Goal: Transaction & Acquisition: Purchase product/service

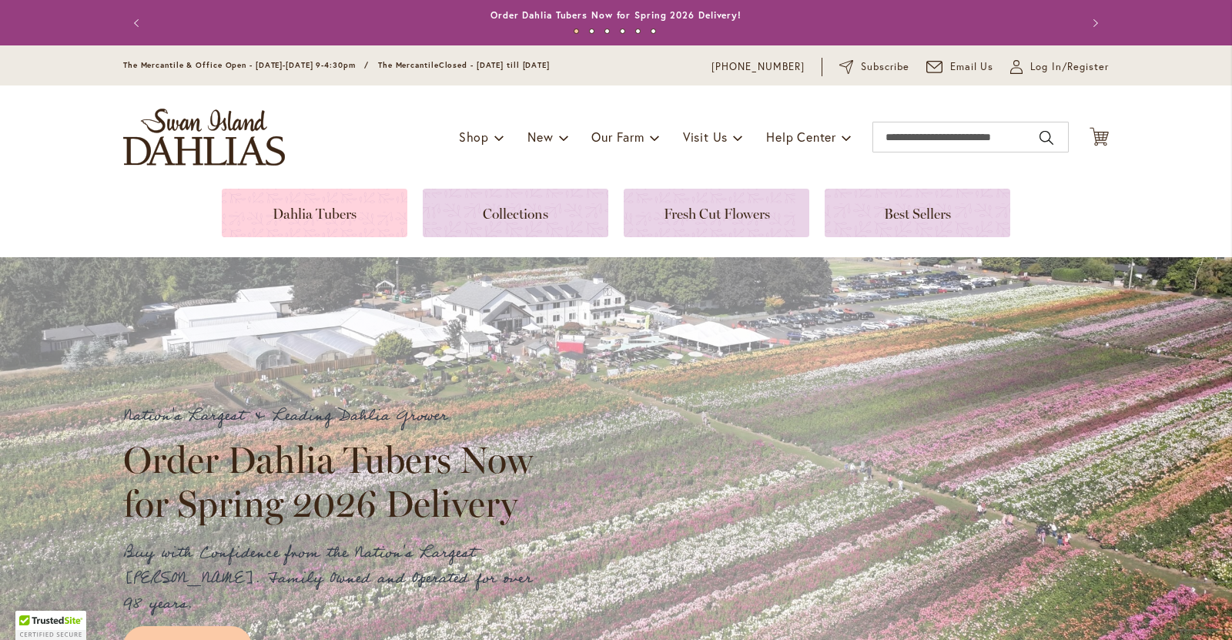
click at [333, 224] on link at bounding box center [315, 213] width 186 height 48
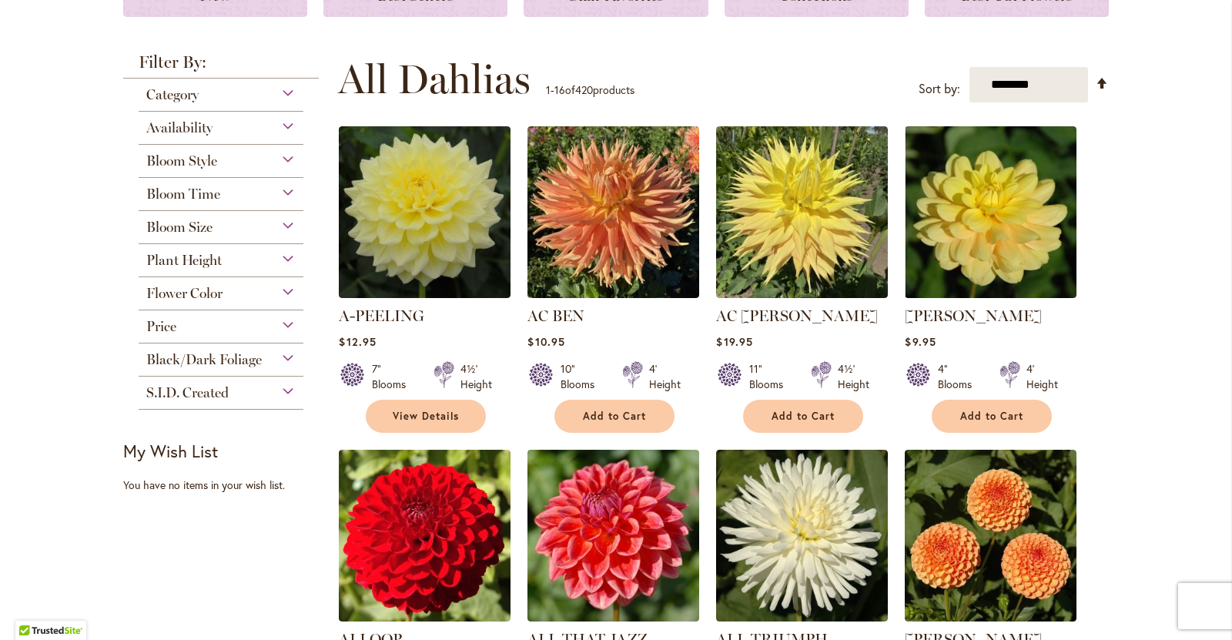
scroll to position [266, 0]
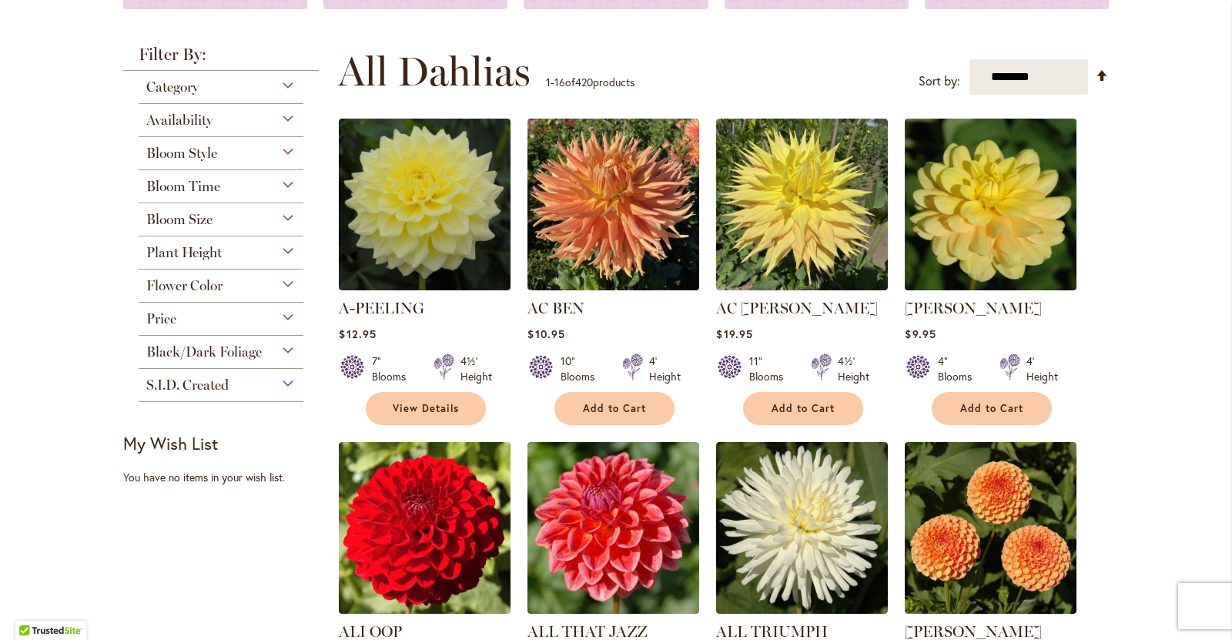
click at [1016, 247] on img at bounding box center [991, 205] width 180 height 180
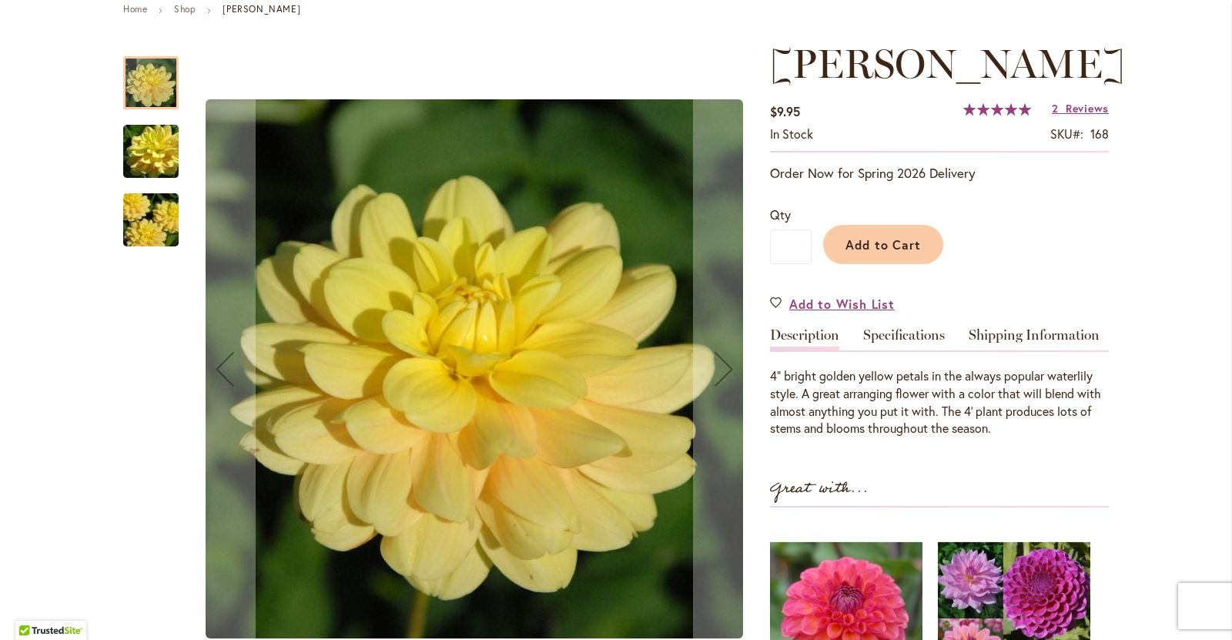
scroll to position [226, 0]
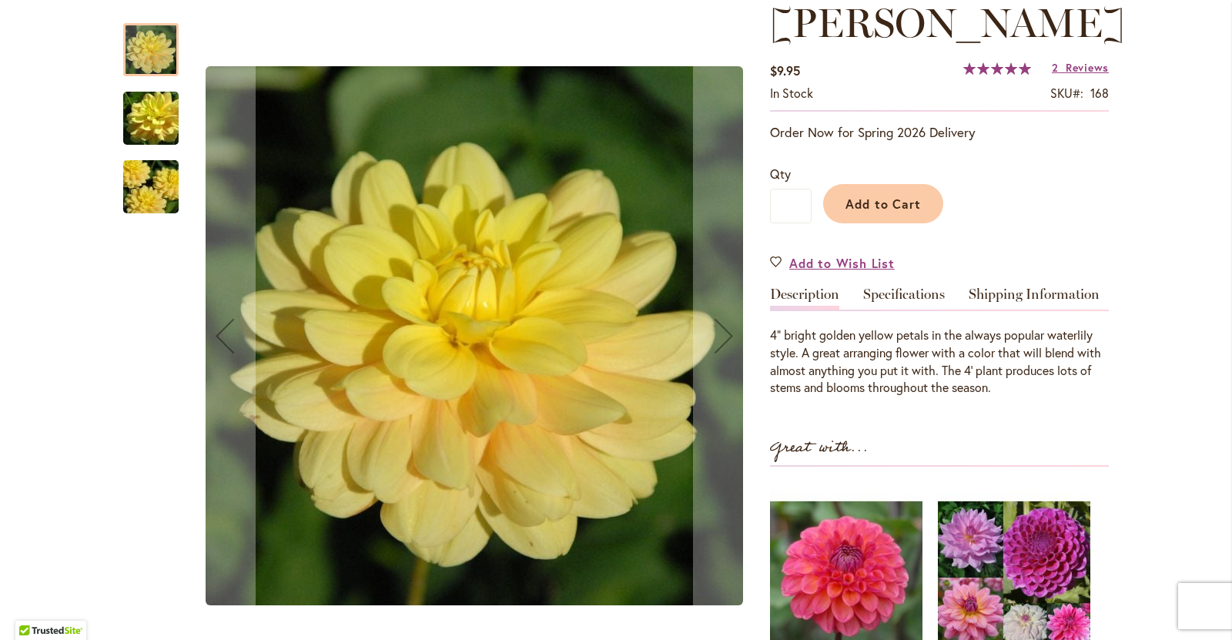
click at [153, 196] on img "AHOY MATEY" at bounding box center [150, 187] width 111 height 74
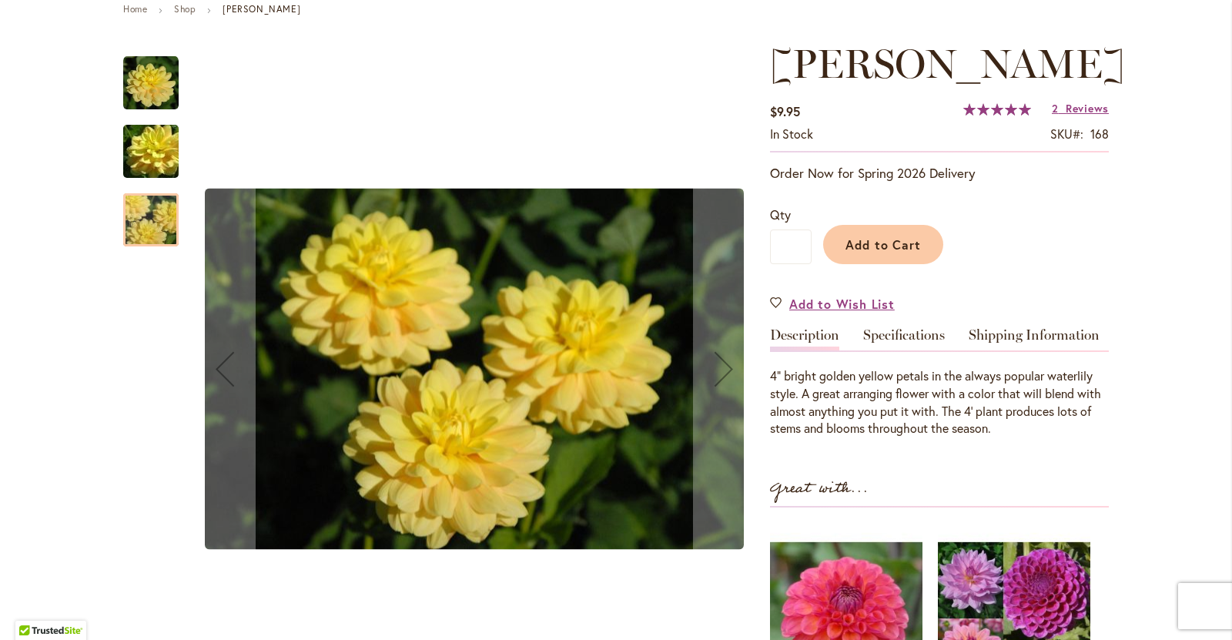
scroll to position [183, 0]
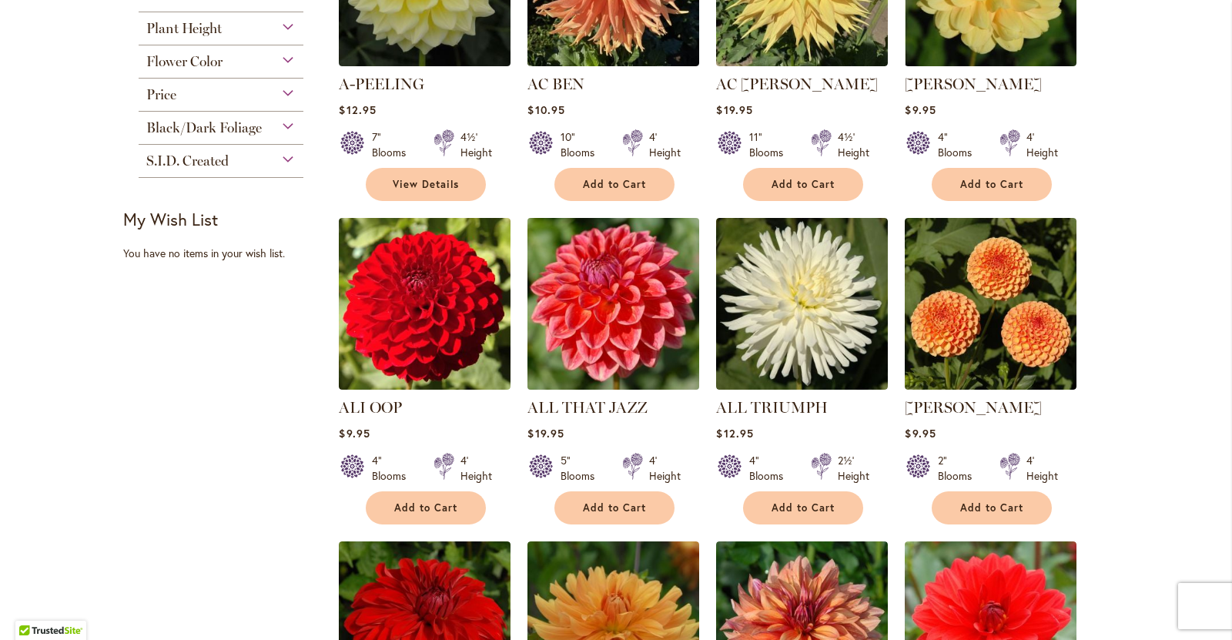
scroll to position [495, 0]
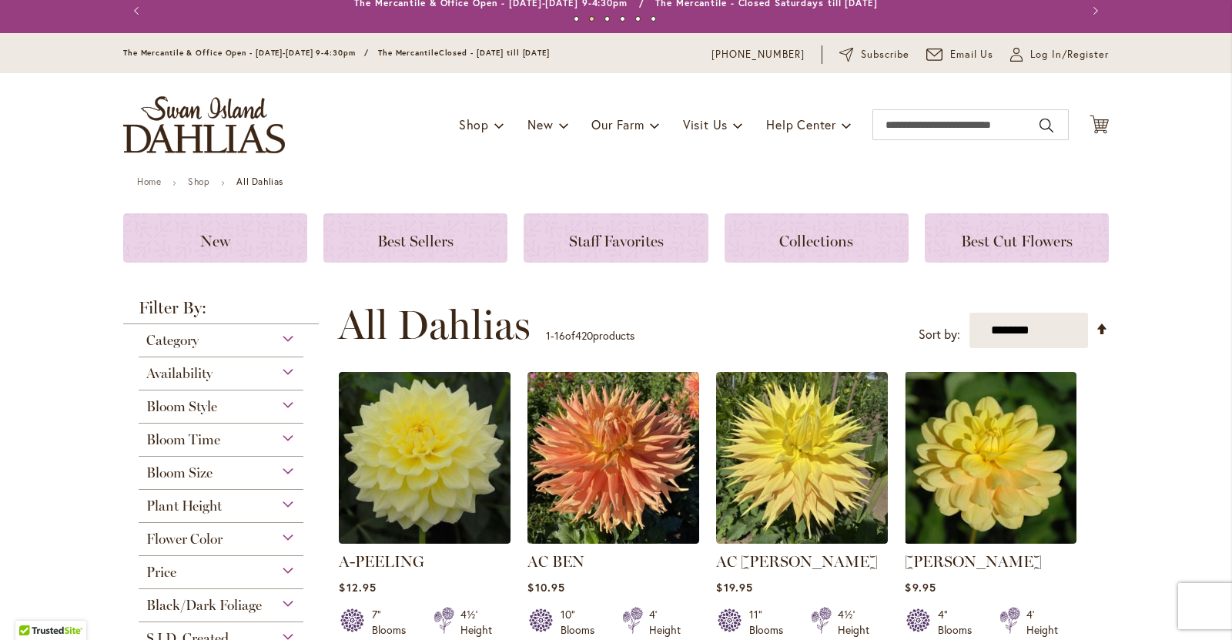
scroll to position [0, 0]
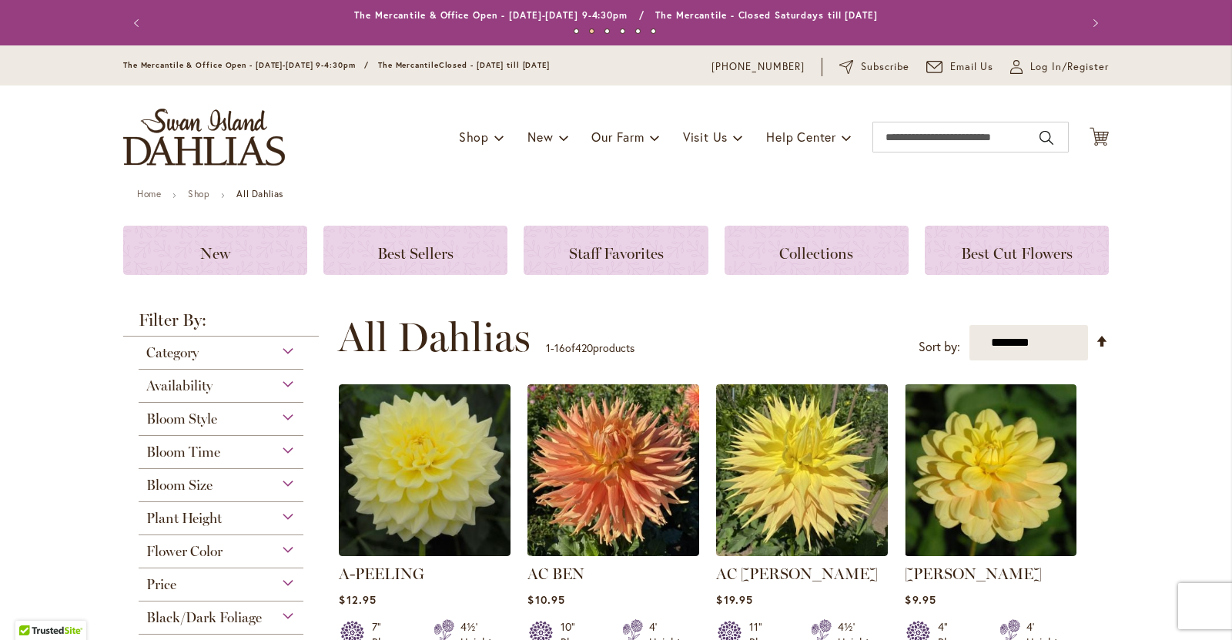
click at [176, 148] on img "store logo" at bounding box center [204, 137] width 162 height 57
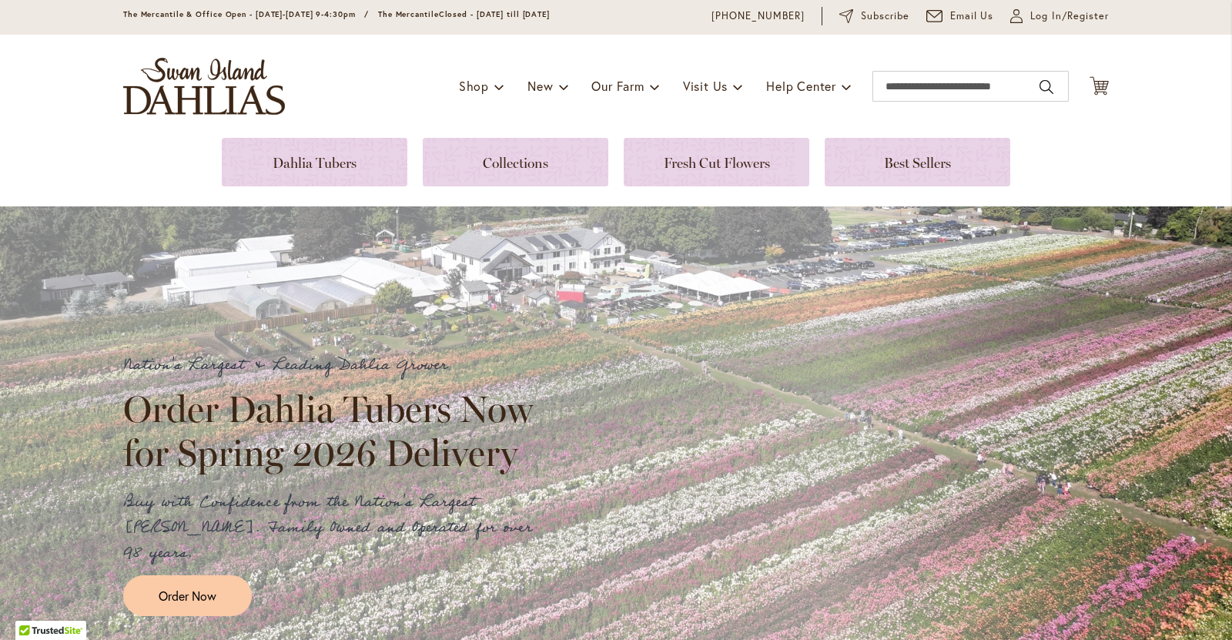
scroll to position [5, 0]
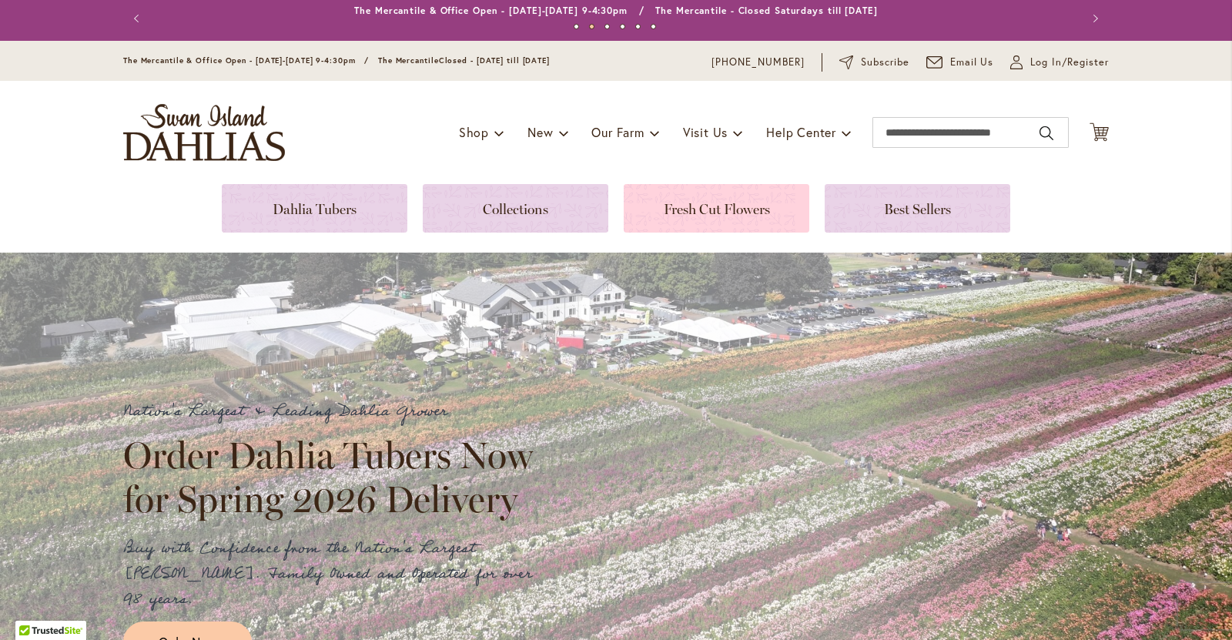
click at [701, 206] on link at bounding box center [717, 208] width 186 height 48
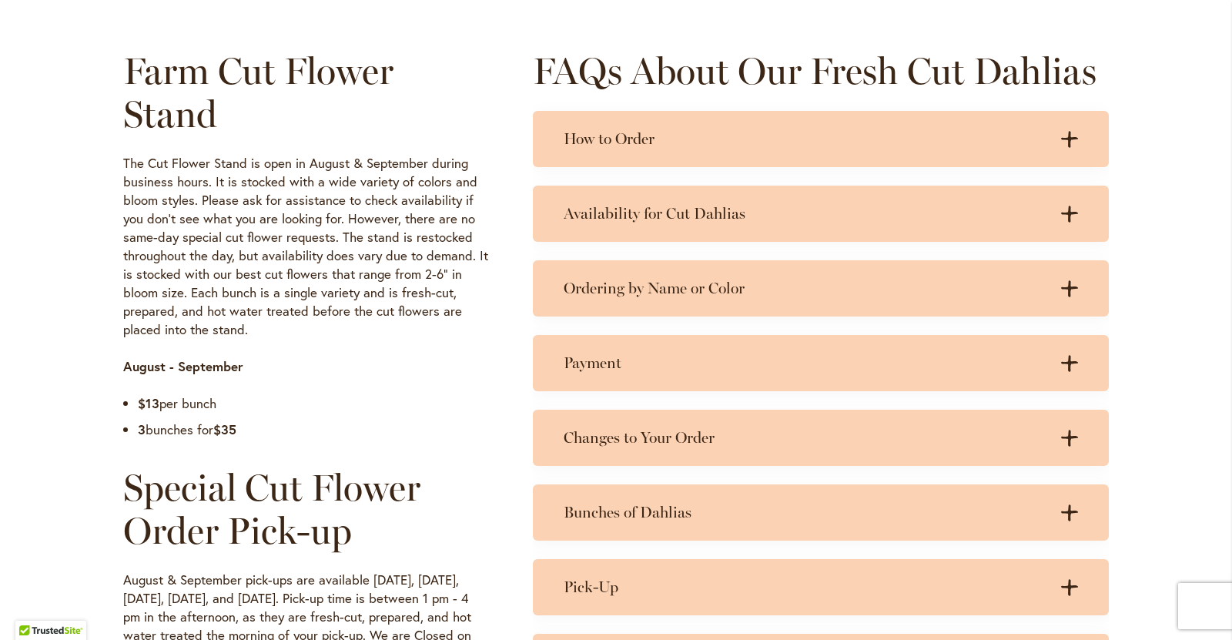
scroll to position [724, 0]
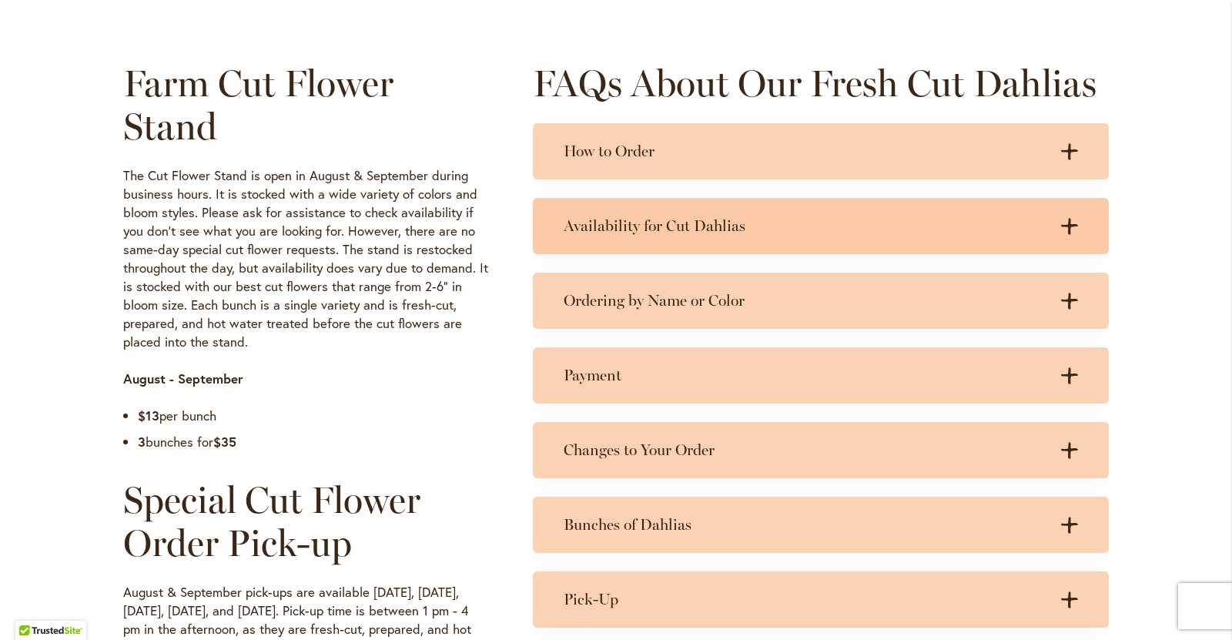
click at [1066, 221] on icon ".cls-1 { fill: #3c2616; stroke-width: 0px; }" at bounding box center [1069, 226] width 17 height 17
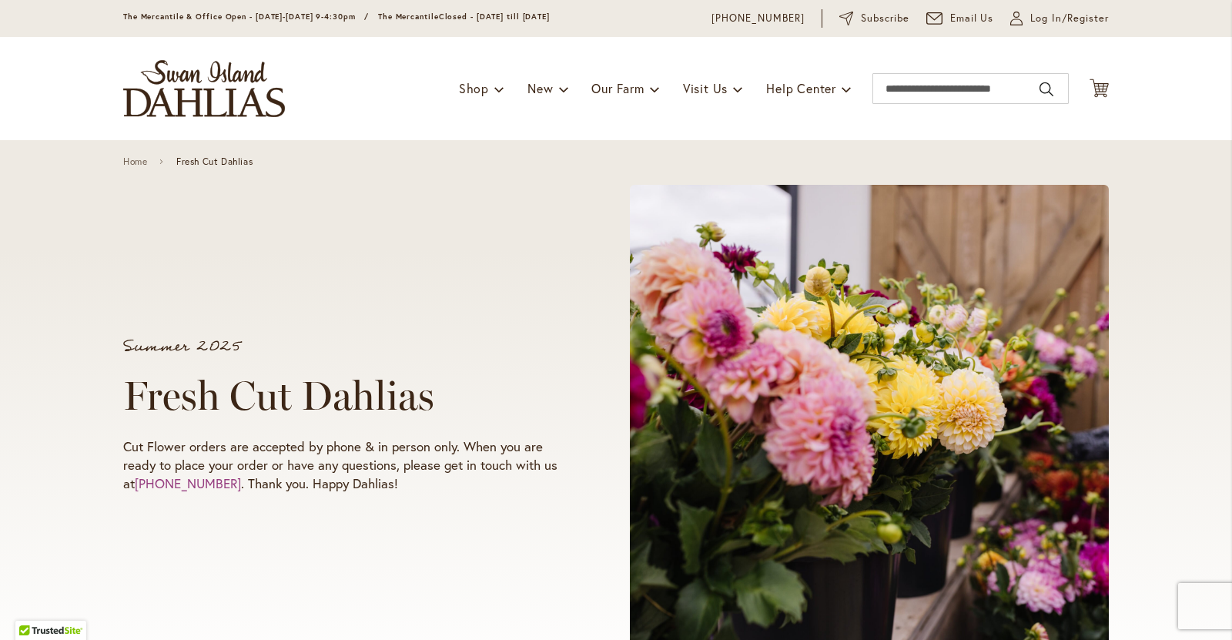
scroll to position [0, 0]
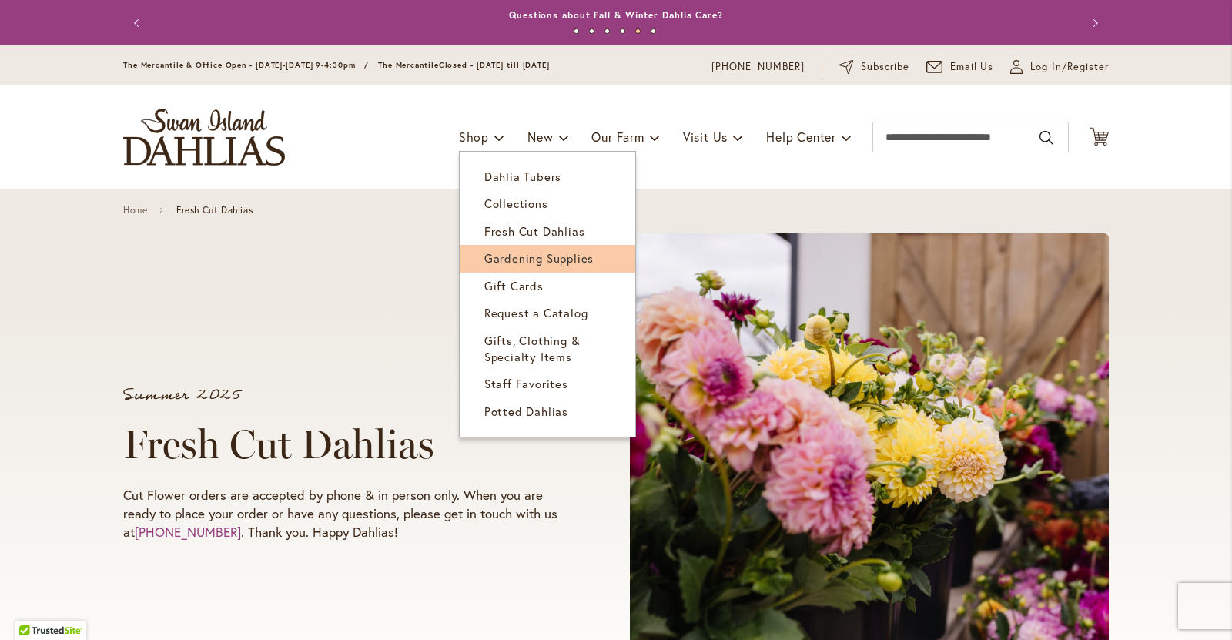
click at [527, 258] on span "Gardening Supplies" at bounding box center [538, 257] width 109 height 15
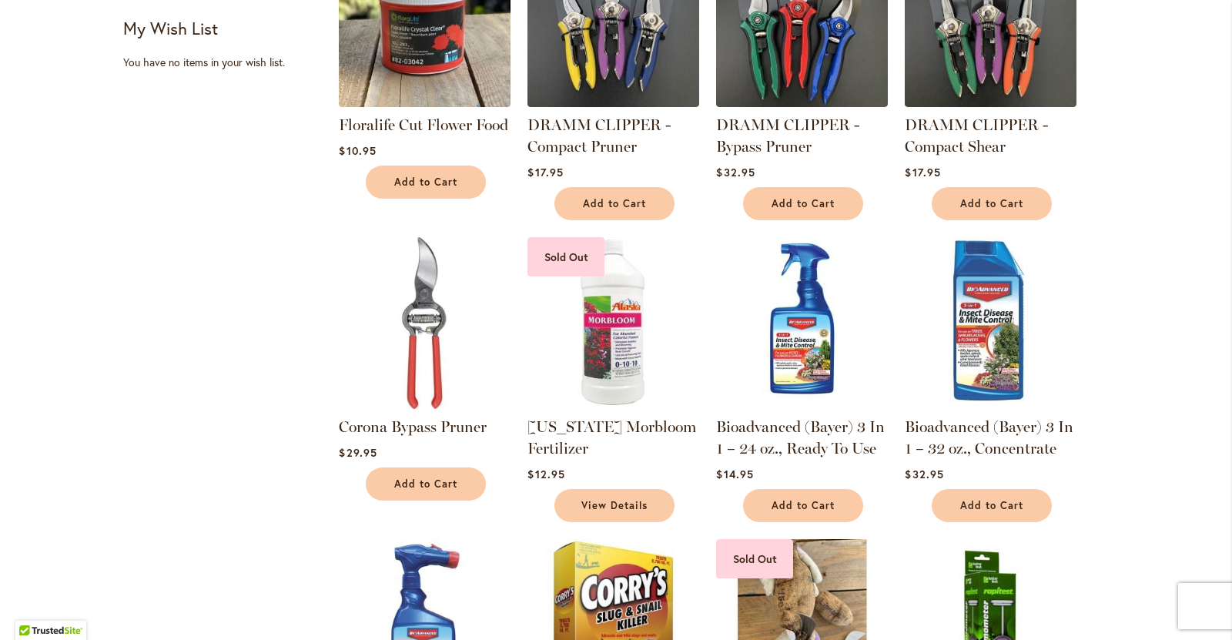
scroll to position [372, 0]
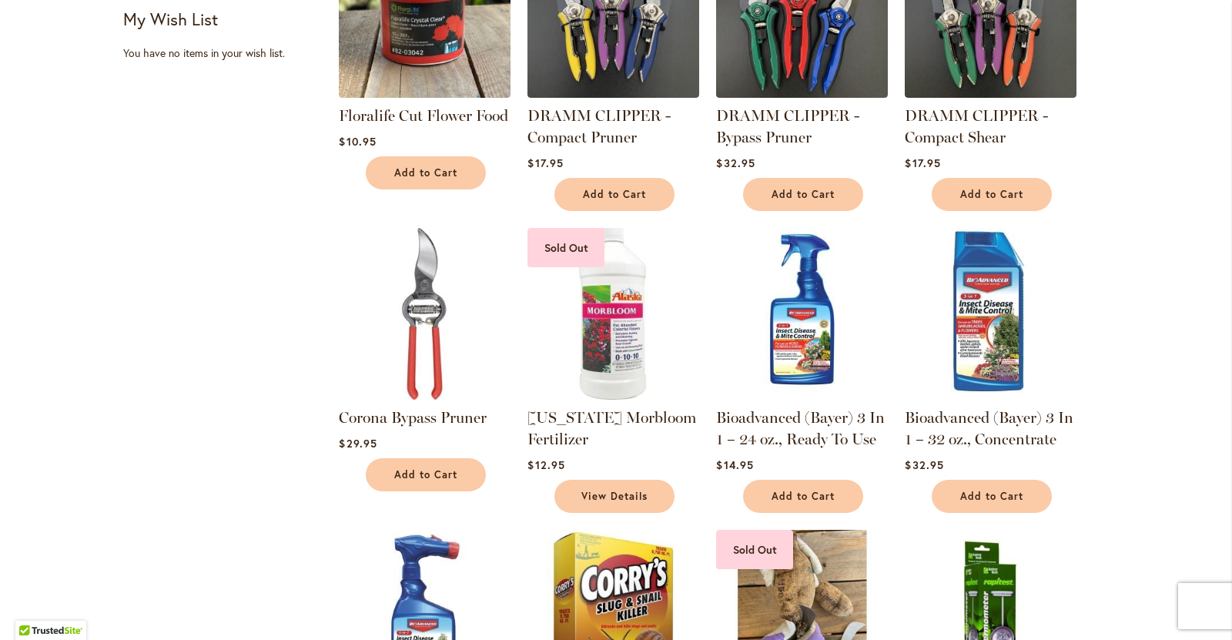
click at [599, 370] on img at bounding box center [613, 313] width 180 height 180
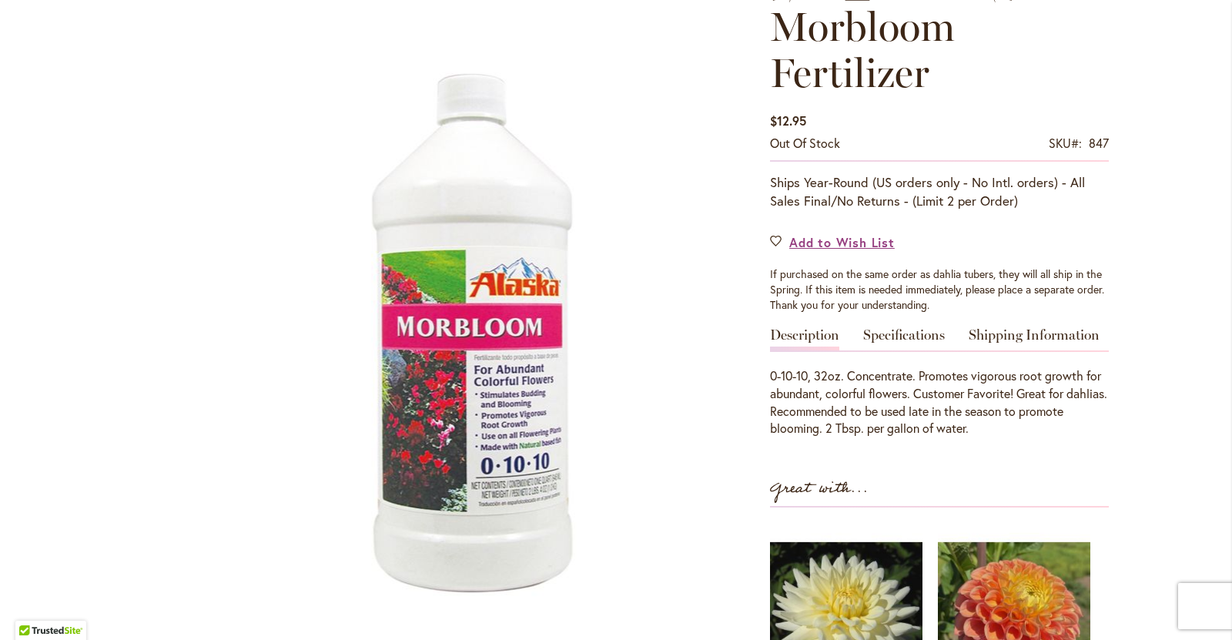
scroll to position [270, 0]
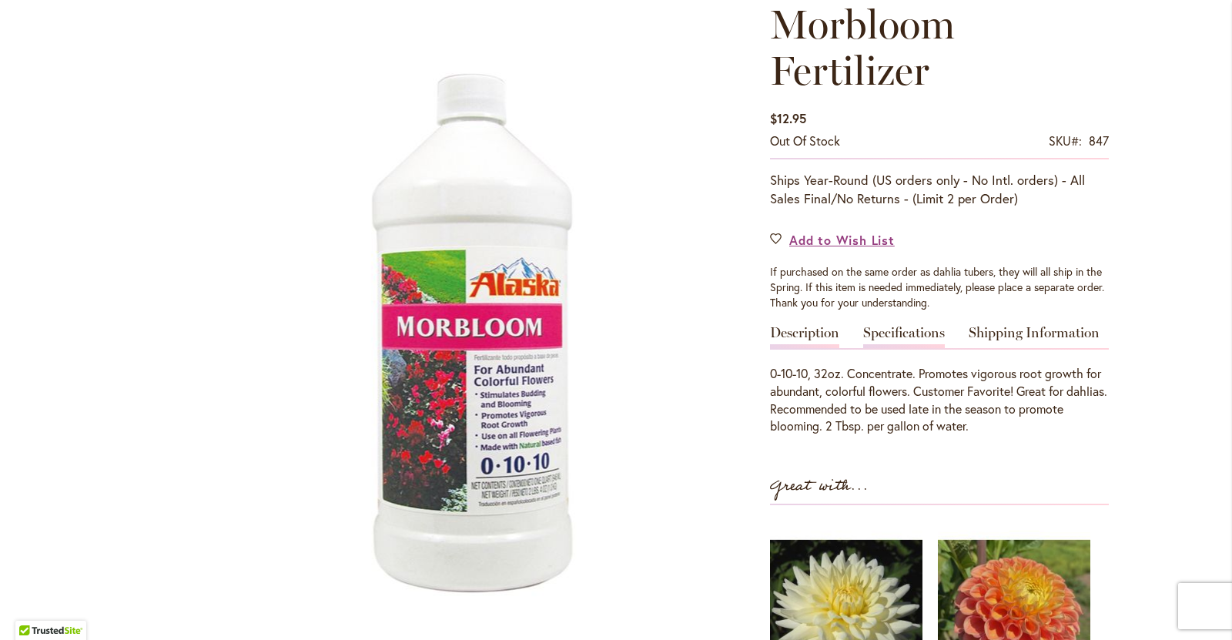
click at [878, 326] on link "Specifications" at bounding box center [904, 337] width 82 height 22
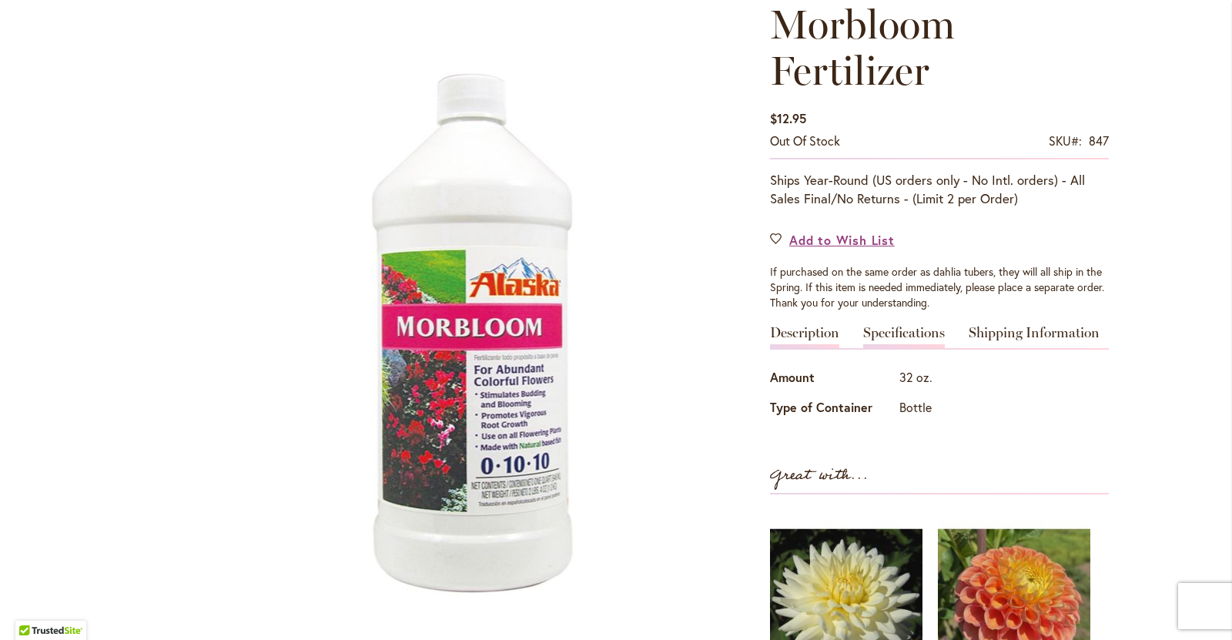
click at [814, 326] on link "Description" at bounding box center [804, 337] width 69 height 22
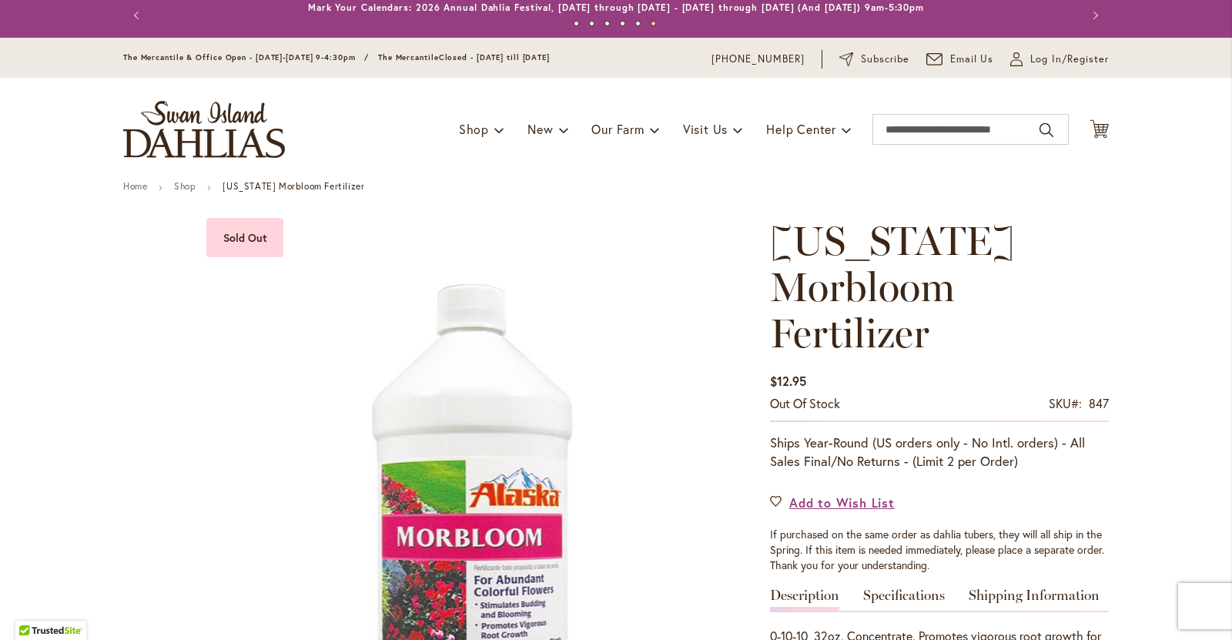
scroll to position [0, 0]
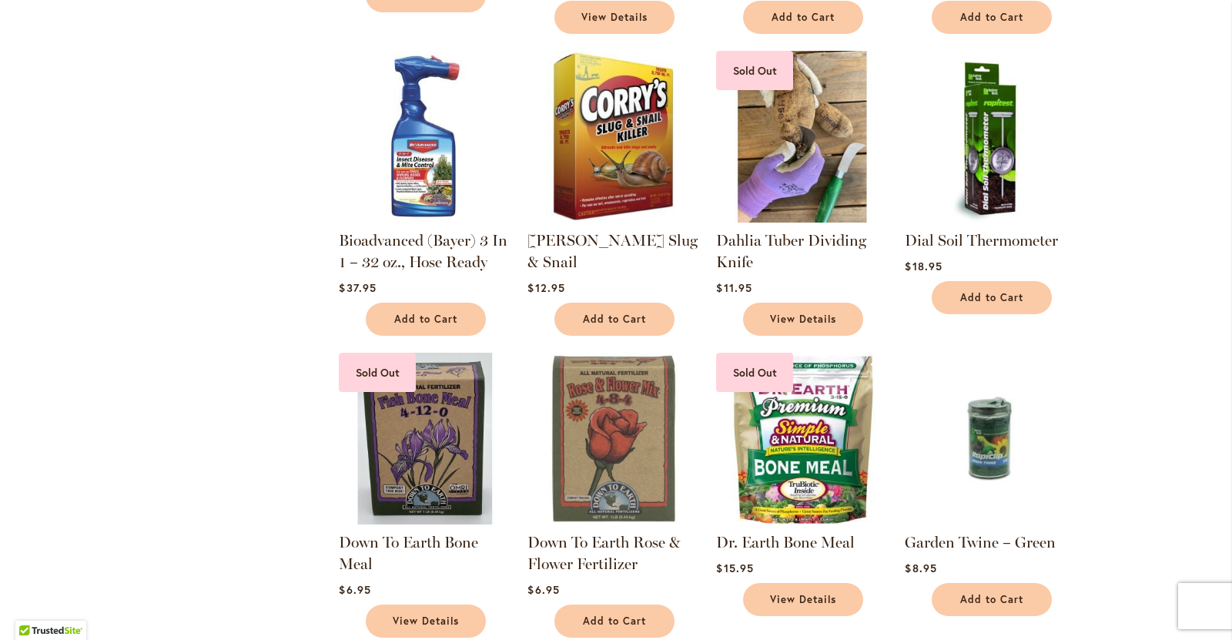
scroll to position [1022, 0]
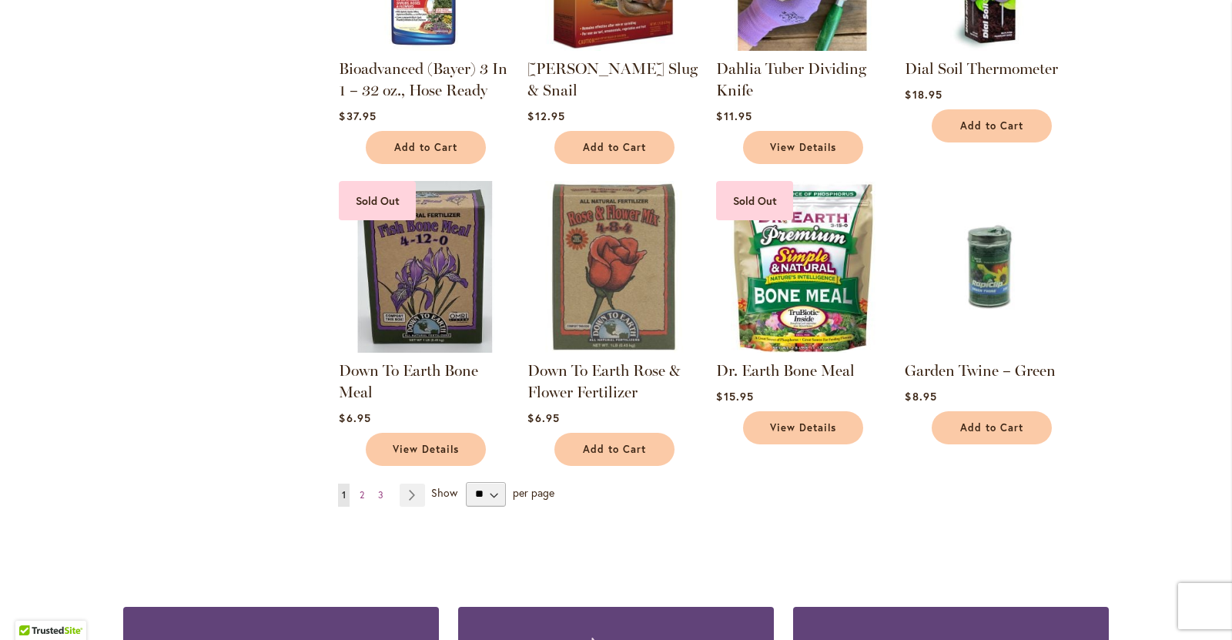
click at [777, 259] on img at bounding box center [802, 266] width 180 height 180
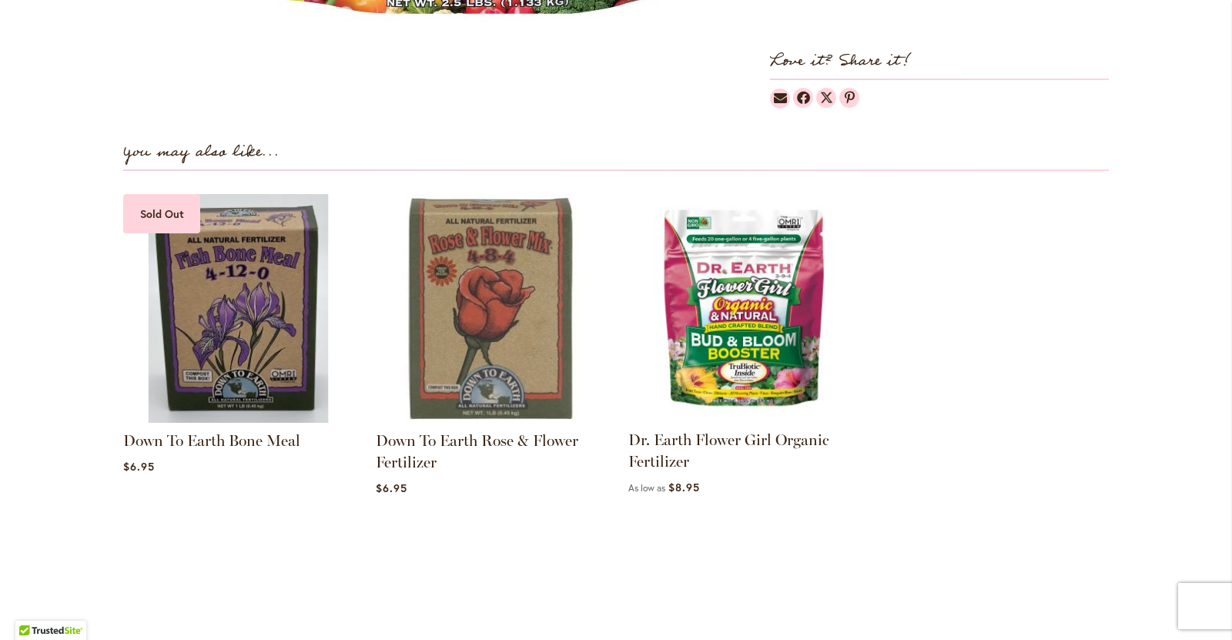
scroll to position [478, 0]
